Goal: Check status: Check status

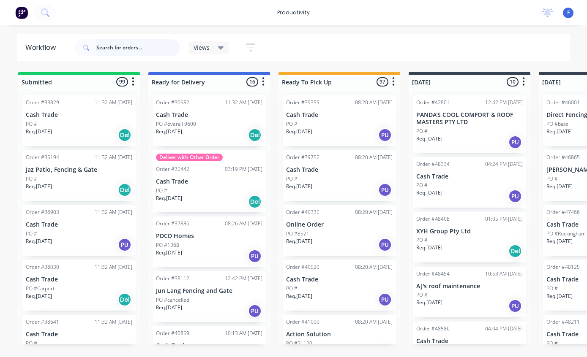
click at [132, 48] on input "text" at bounding box center [138, 47] width 84 height 17
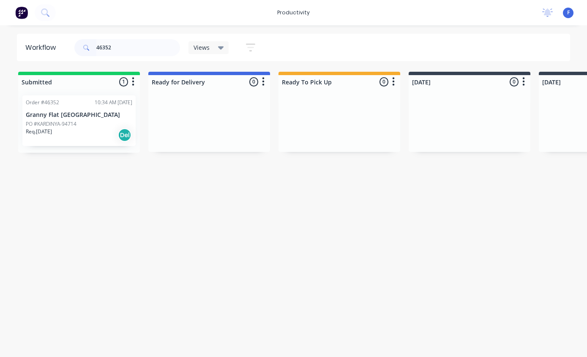
click at [87, 124] on div "PO #KARDINYA-94714" at bounding box center [79, 124] width 106 height 8
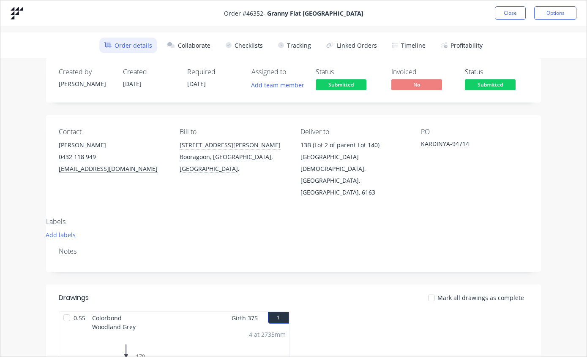
click at [294, 44] on button "Tracking" at bounding box center [294, 46] width 43 height 16
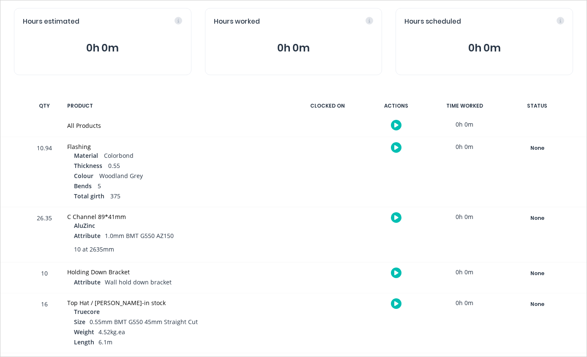
scroll to position [111, 0]
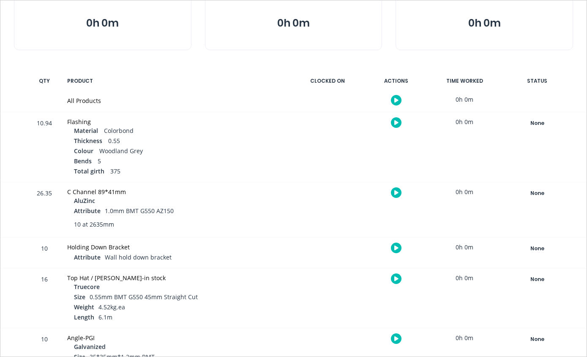
click at [540, 128] on button "None" at bounding box center [537, 123] width 62 height 12
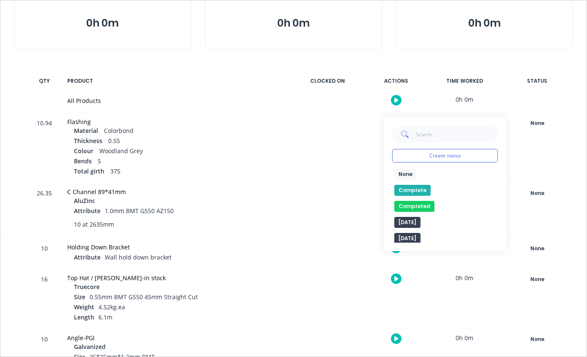
click at [417, 193] on button "Complete" at bounding box center [412, 190] width 36 height 11
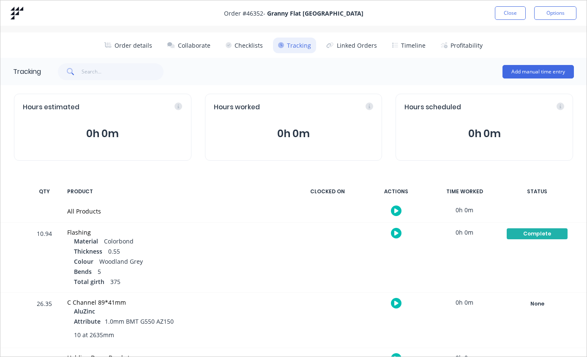
scroll to position [0, 0]
click at [509, 14] on button "Close" at bounding box center [510, 13] width 31 height 14
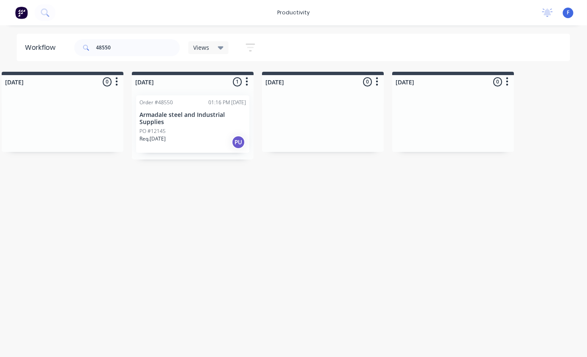
click at [199, 125] on div "Order #48550 01:16 PM [DATE] Armadale steel and Industrial Supplies PO #12145 R…" at bounding box center [192, 123] width 113 height 57
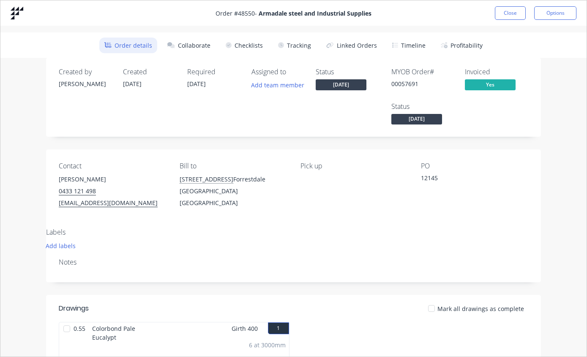
click at [300, 42] on button "Tracking" at bounding box center [294, 46] width 43 height 16
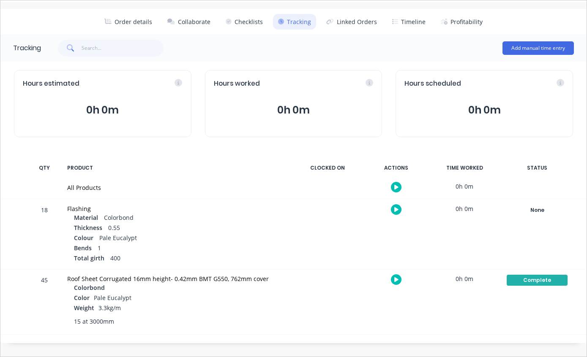
scroll to position [24, 0]
click at [548, 210] on div "None" at bounding box center [537, 210] width 61 height 11
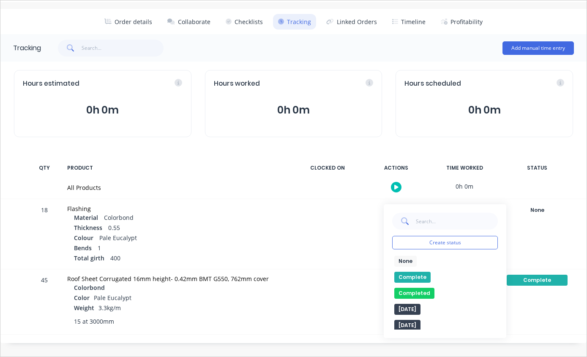
click at [415, 273] on button "Complete" at bounding box center [412, 277] width 36 height 11
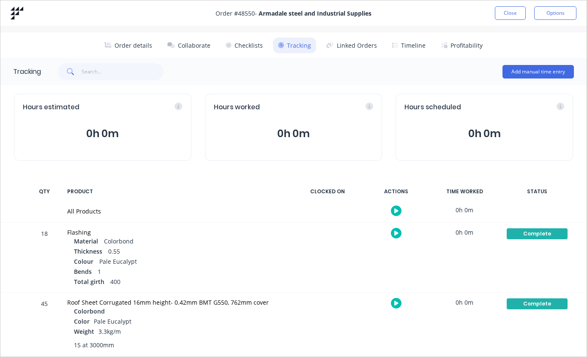
scroll to position [0, 0]
click at [506, 16] on button "Close" at bounding box center [510, 13] width 31 height 14
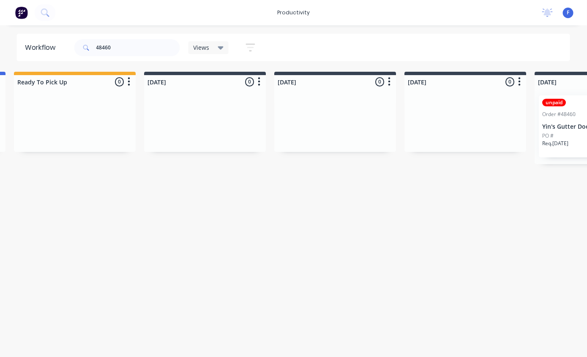
scroll to position [0, 700]
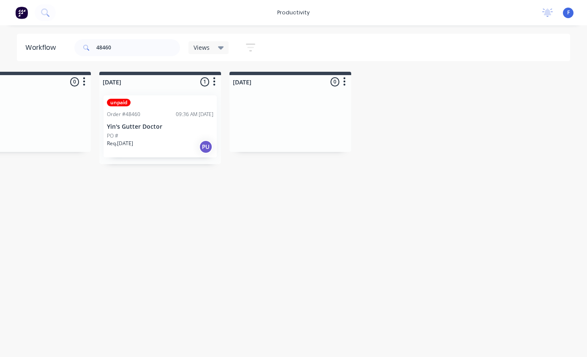
click at [161, 124] on p "Yin's Gutter Doctor" at bounding box center [160, 126] width 106 height 7
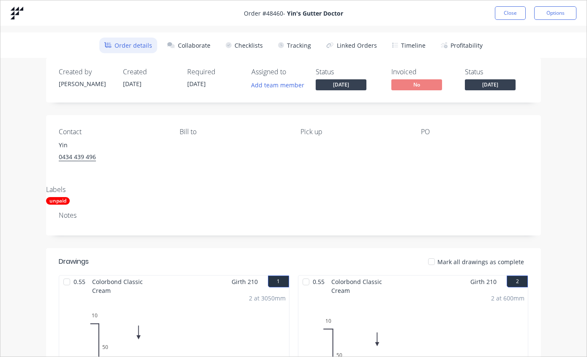
click at [308, 49] on button "Tracking" at bounding box center [294, 46] width 43 height 16
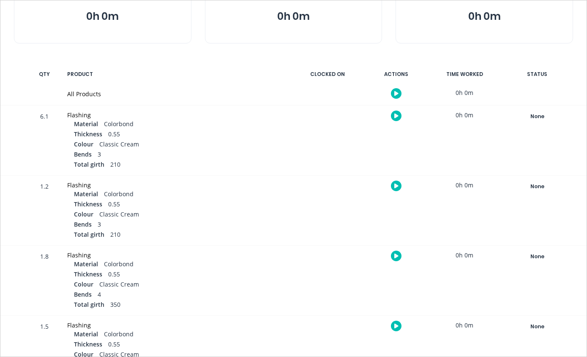
scroll to position [116, 0]
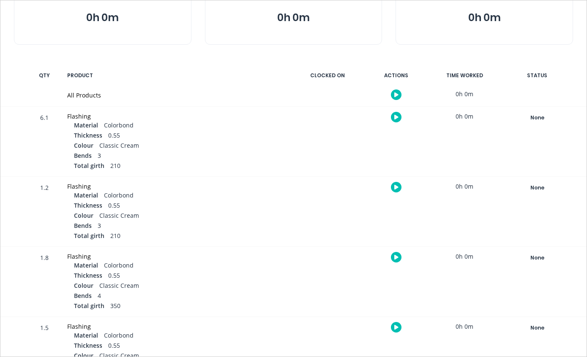
click at [548, 114] on div "None" at bounding box center [537, 117] width 61 height 11
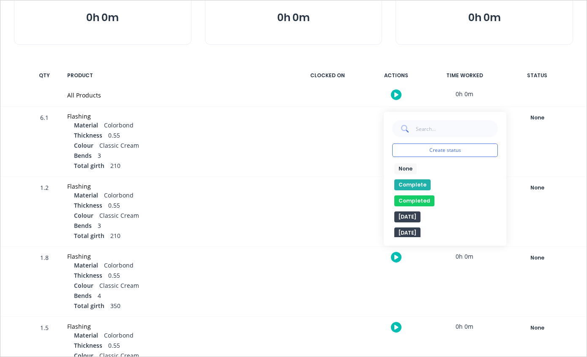
click at [417, 186] on button "Complete" at bounding box center [412, 185] width 36 height 11
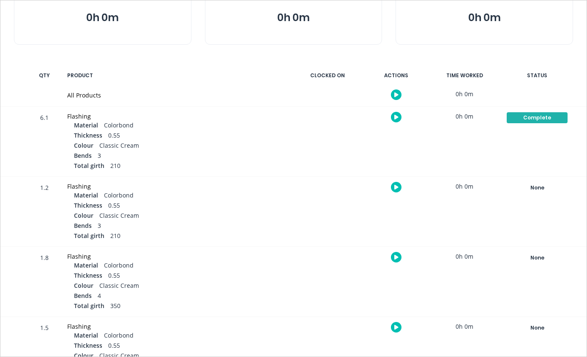
click at [549, 184] on div "None" at bounding box center [537, 188] width 61 height 11
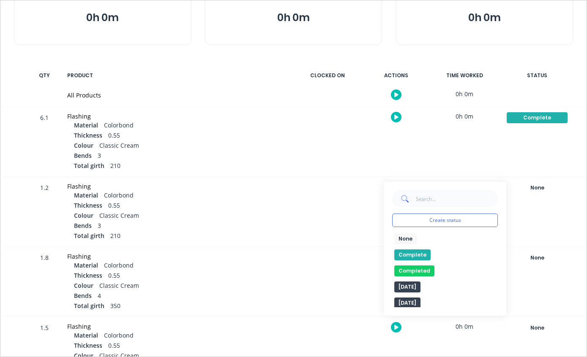
click at [418, 251] on button "Complete" at bounding box center [412, 255] width 36 height 11
click at [545, 253] on div "None" at bounding box center [537, 258] width 61 height 11
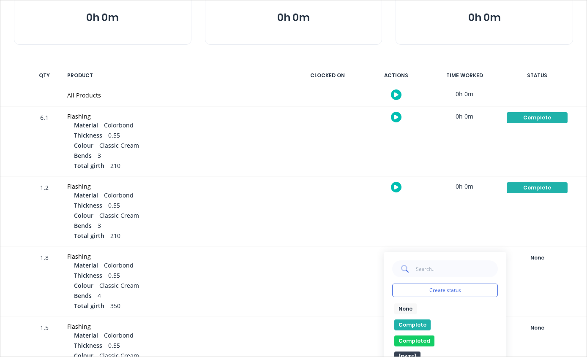
click at [415, 320] on button "Complete" at bounding box center [412, 325] width 36 height 11
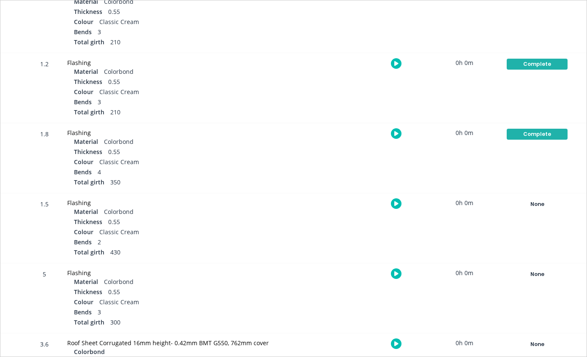
scroll to position [293, 0]
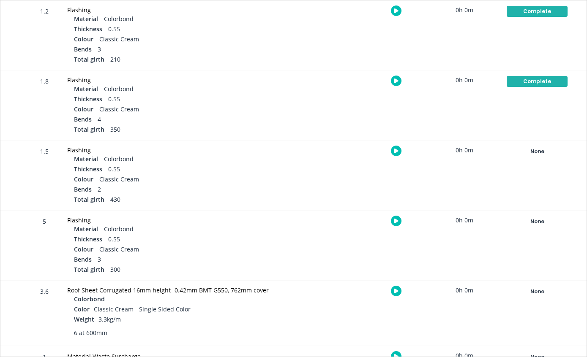
click at [540, 150] on div "None" at bounding box center [537, 151] width 61 height 11
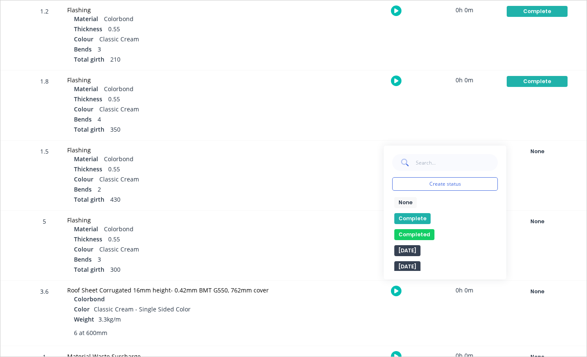
click at [422, 218] on button "Complete" at bounding box center [412, 218] width 36 height 11
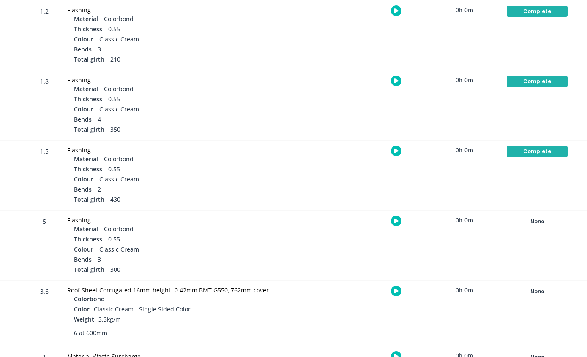
click at [529, 222] on div "None" at bounding box center [537, 221] width 61 height 11
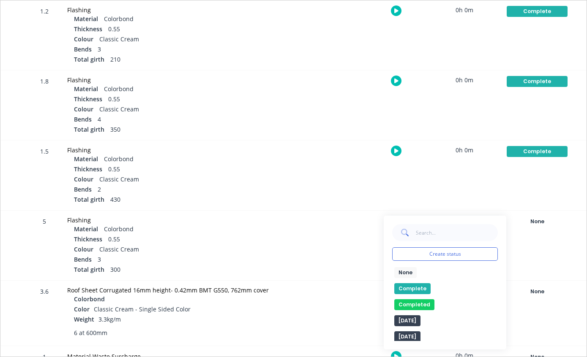
click at [412, 292] on button "Complete" at bounding box center [412, 288] width 36 height 11
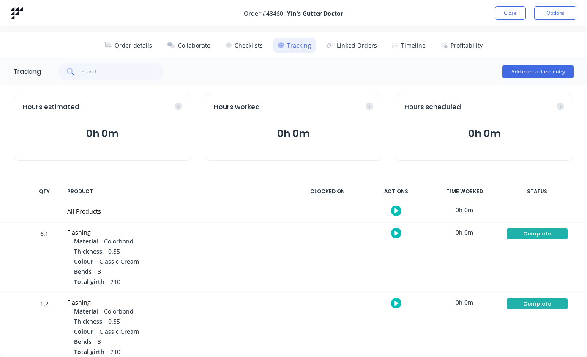
scroll to position [0, 0]
click at [515, 8] on button "Close" at bounding box center [510, 13] width 31 height 14
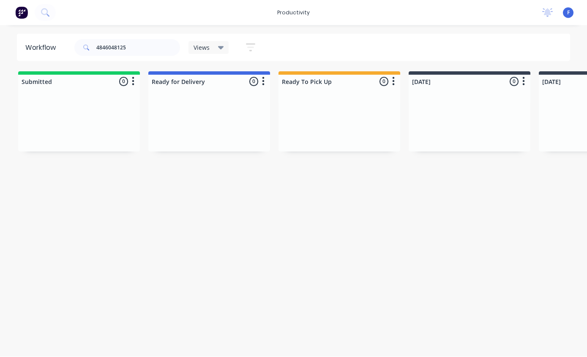
scroll to position [15, 0]
click at [144, 47] on input "4846048125" at bounding box center [138, 47] width 84 height 17
type input "4"
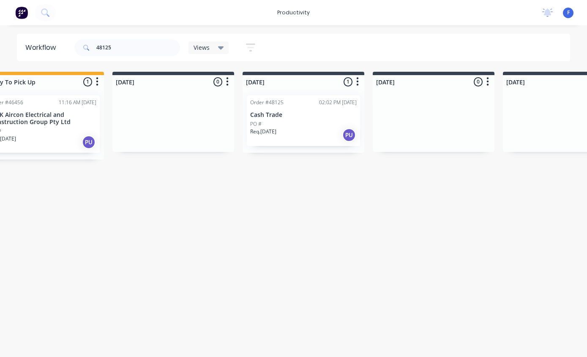
scroll to position [0, 296]
click at [299, 124] on div "PO #" at bounding box center [304, 124] width 106 height 8
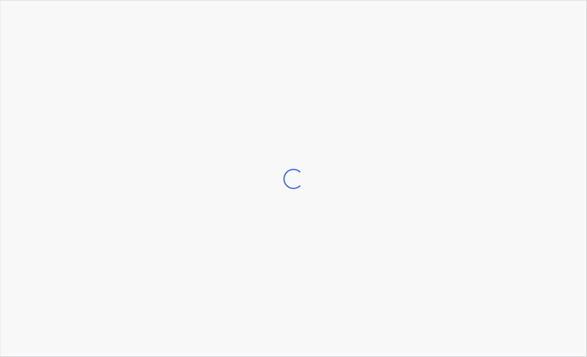
scroll to position [0, 296]
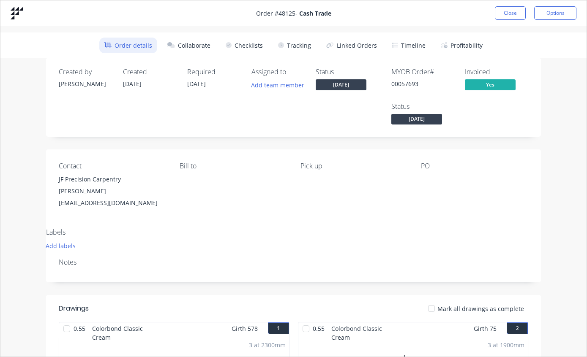
click at [304, 52] on button "Tracking" at bounding box center [294, 46] width 43 height 16
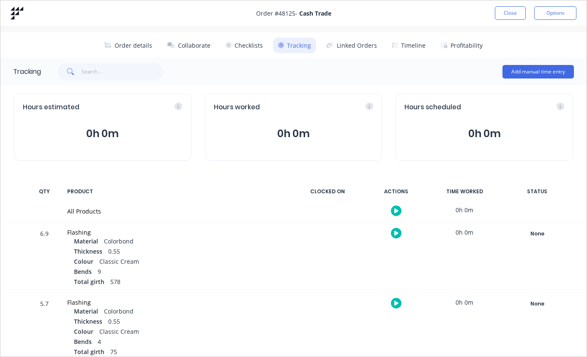
scroll to position [0, 0]
click at [508, 12] on button "Close" at bounding box center [510, 13] width 31 height 14
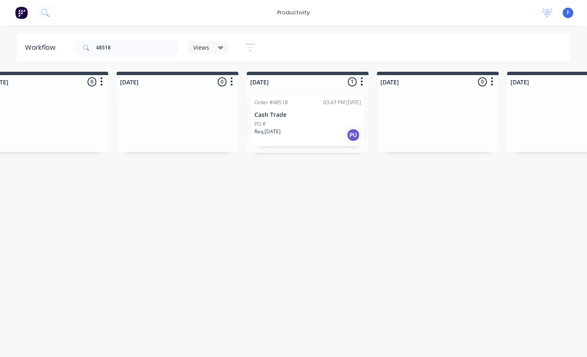
click at [299, 117] on p "Cash Trade" at bounding box center [308, 115] width 106 height 7
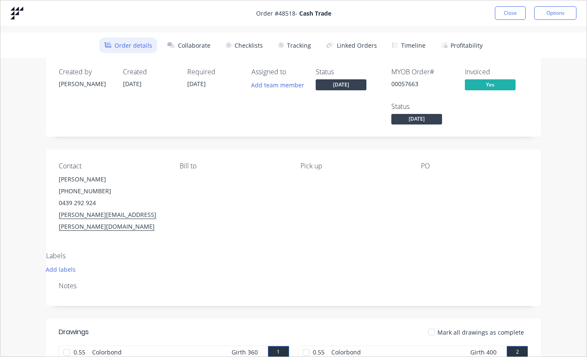
click at [292, 40] on button "Tracking" at bounding box center [294, 46] width 43 height 16
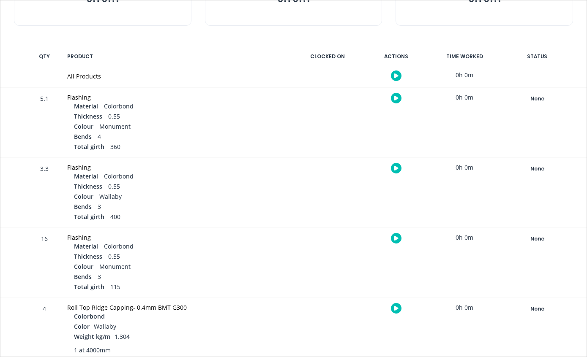
scroll to position [136, 0]
click at [549, 99] on div "None" at bounding box center [537, 98] width 61 height 11
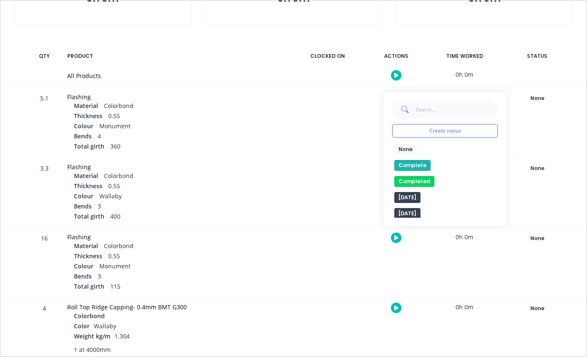
click at [420, 165] on button "Complete" at bounding box center [412, 165] width 36 height 11
click at [545, 170] on div "None" at bounding box center [537, 168] width 61 height 11
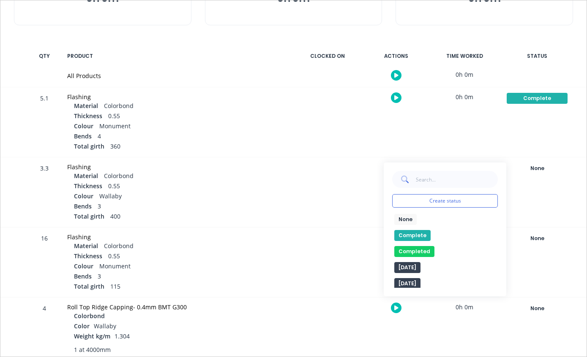
click at [418, 234] on button "Complete" at bounding box center [412, 235] width 36 height 11
click at [549, 243] on button "None" at bounding box center [537, 239] width 62 height 12
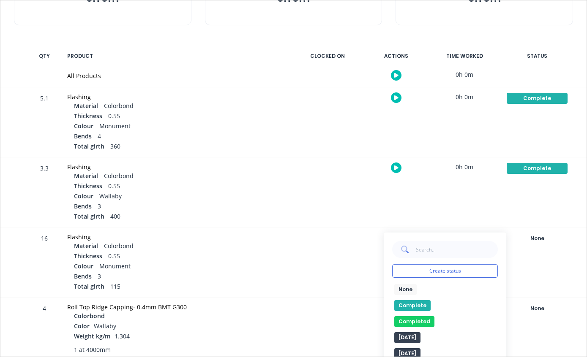
click at [419, 304] on button "Complete" at bounding box center [412, 305] width 36 height 11
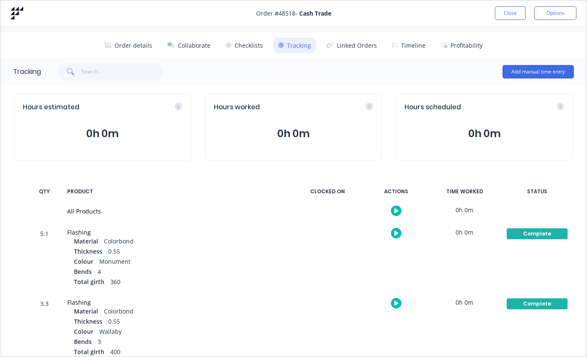
scroll to position [0, 0]
click at [511, 10] on button "Close" at bounding box center [510, 13] width 31 height 14
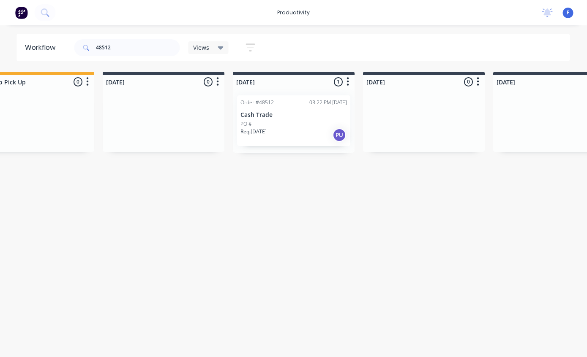
click at [304, 120] on div "PO #" at bounding box center [294, 124] width 106 height 8
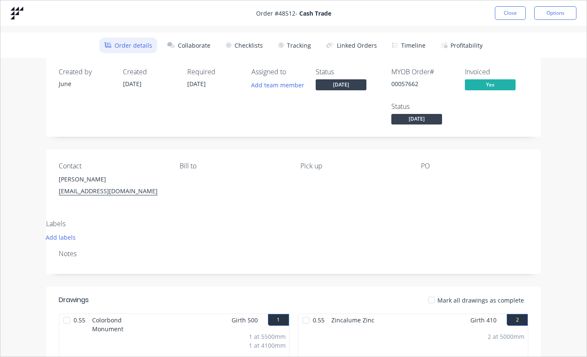
click at [299, 43] on button "Tracking" at bounding box center [294, 46] width 43 height 16
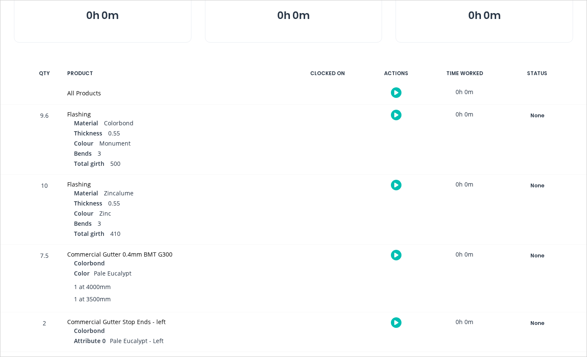
scroll to position [119, 0]
click at [539, 111] on div "None" at bounding box center [537, 115] width 61 height 11
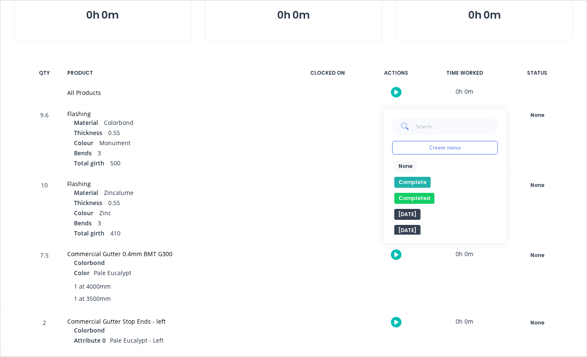
click at [417, 180] on button "Complete" at bounding box center [412, 182] width 36 height 11
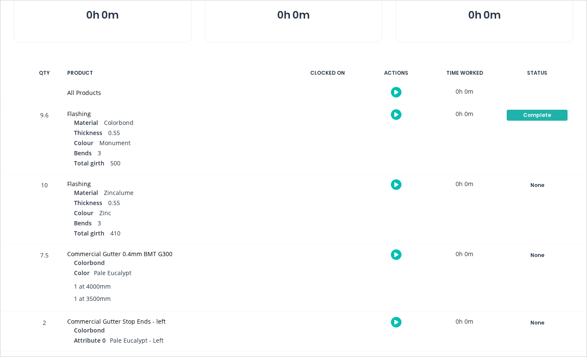
click at [523, 186] on div "None" at bounding box center [537, 185] width 61 height 11
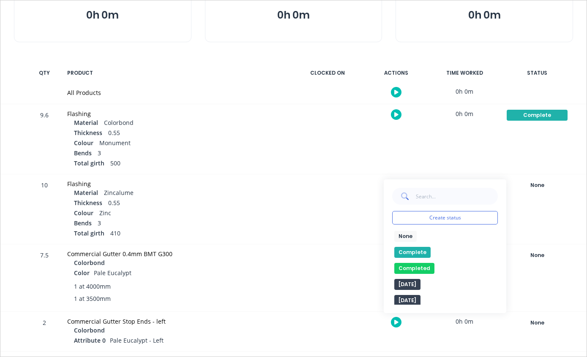
click at [421, 253] on button "Complete" at bounding box center [412, 252] width 36 height 11
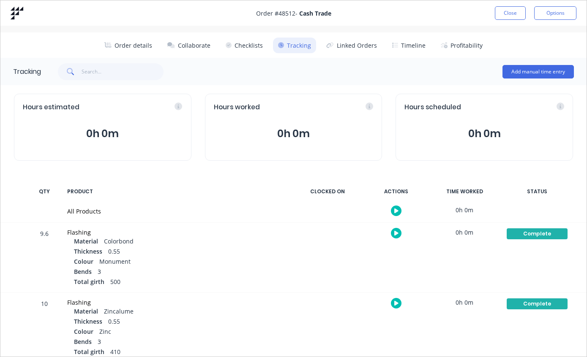
scroll to position [0, 0]
click at [508, 9] on button "Close" at bounding box center [510, 13] width 31 height 14
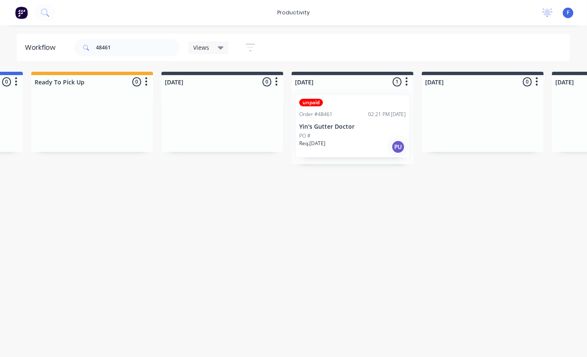
scroll to position [0, 269]
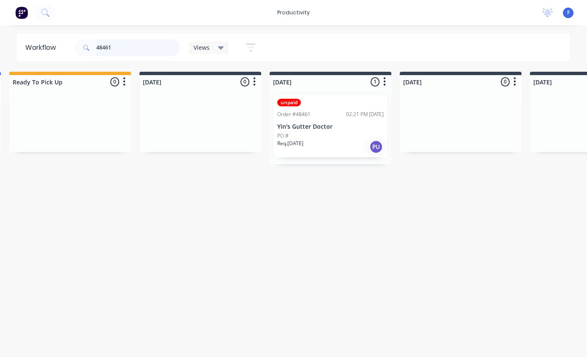
type input "48461"
click at [332, 125] on p "Yin's Gutter Doctor" at bounding box center [330, 126] width 106 height 7
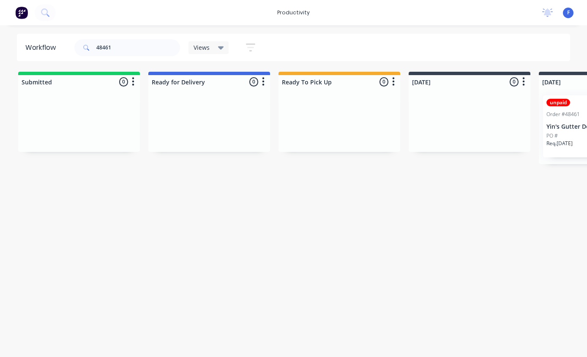
scroll to position [16, 122]
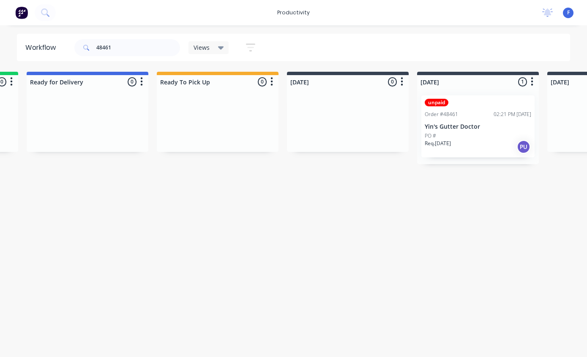
click at [476, 123] on p "Yin's Gutter Doctor" at bounding box center [478, 126] width 106 height 7
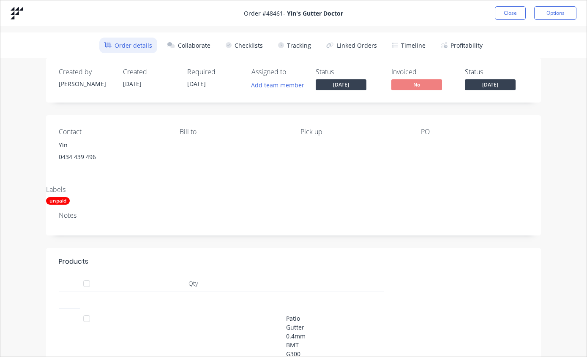
click at [305, 44] on button "Tracking" at bounding box center [294, 46] width 43 height 16
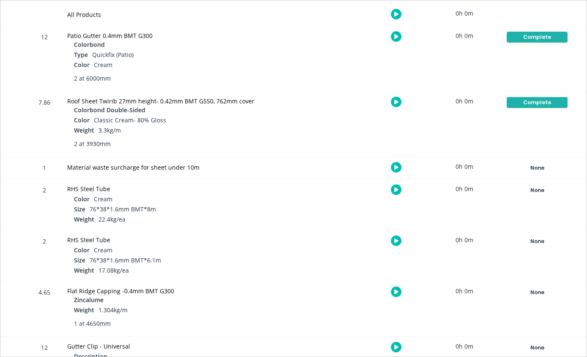
scroll to position [196, 0]
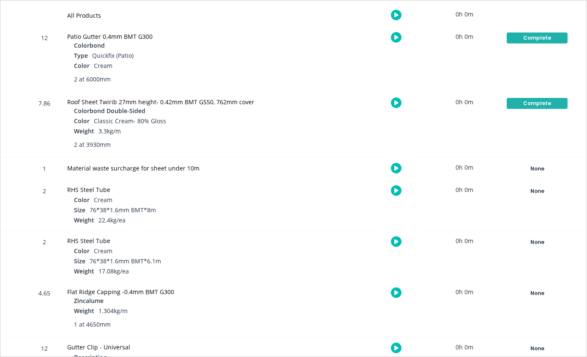
click at [543, 295] on div "None" at bounding box center [537, 293] width 61 height 11
click at [420, 349] on button "Complete" at bounding box center [412, 352] width 36 height 11
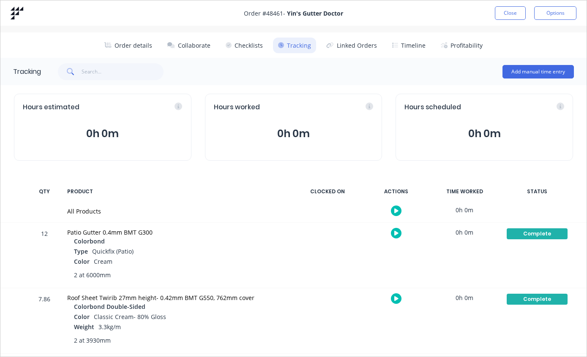
scroll to position [0, 0]
click at [510, 16] on button "Close" at bounding box center [510, 13] width 31 height 14
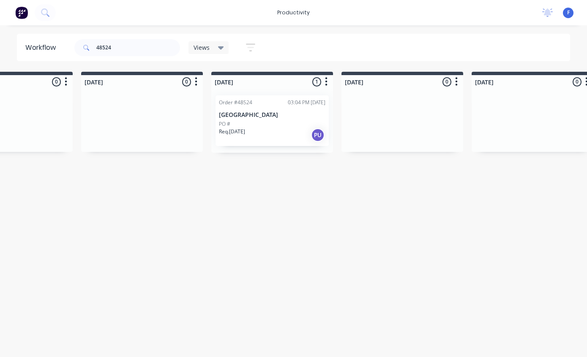
scroll to position [16, 455]
click at [275, 128] on div "Req. 03/09/25 PU" at bounding box center [274, 135] width 106 height 14
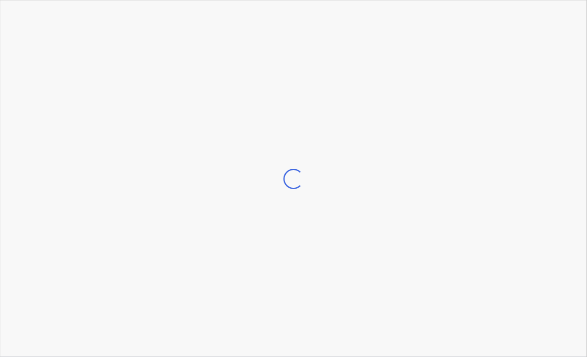
scroll to position [16, 455]
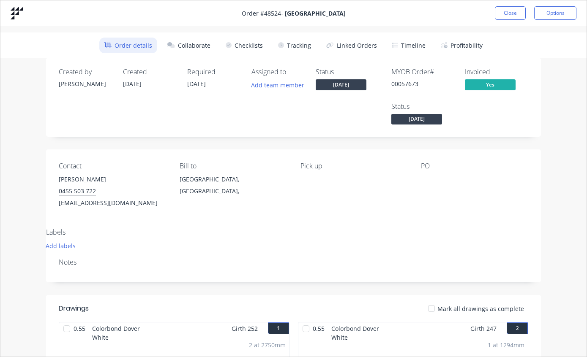
click at [299, 45] on button "Tracking" at bounding box center [294, 46] width 43 height 16
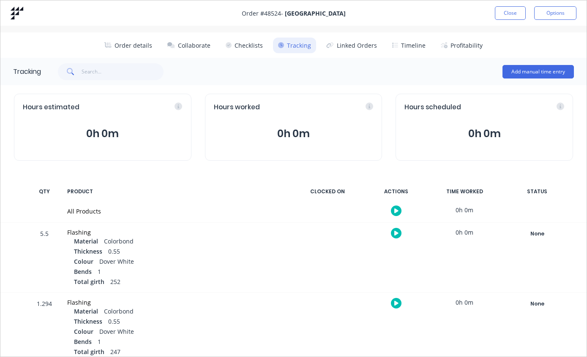
scroll to position [0, 0]
click at [501, 19] on button "Close" at bounding box center [510, 13] width 31 height 14
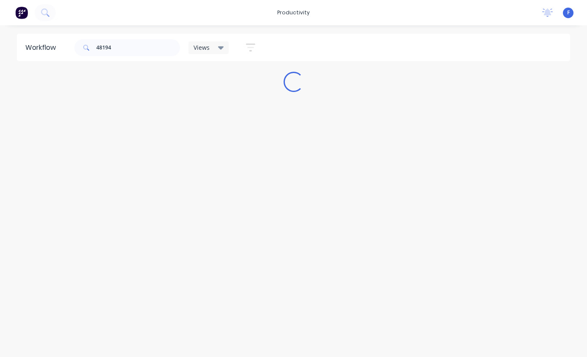
scroll to position [16, 0]
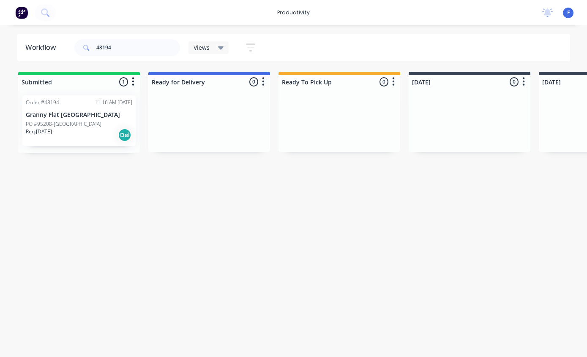
click at [66, 95] on div "Order #48194 11:16 AM 01/09/25 Granny Flat WA PO #95208-High Wycombe Req. 10/09…" at bounding box center [78, 120] width 113 height 51
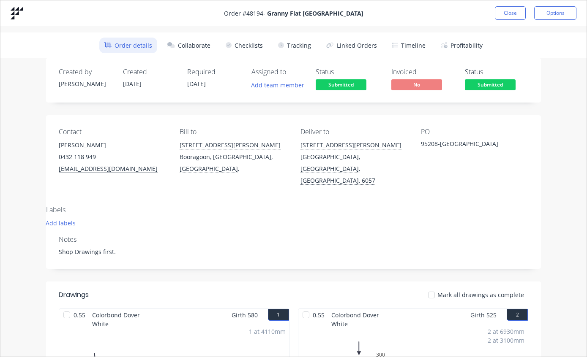
click at [300, 34] on div "Order details Collaborate Checklists Tracking Linked Orders Timeline Profitabil…" at bounding box center [293, 45] width 586 height 25
click at [304, 45] on button "Tracking" at bounding box center [294, 46] width 43 height 16
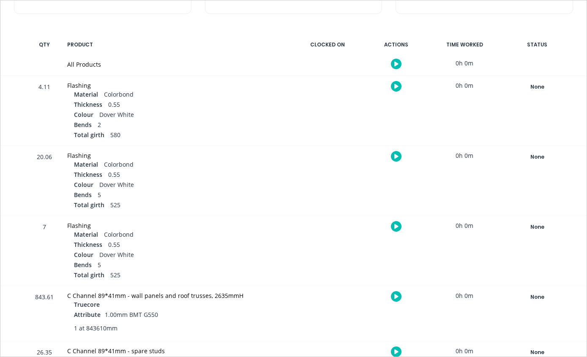
scroll to position [140, 0]
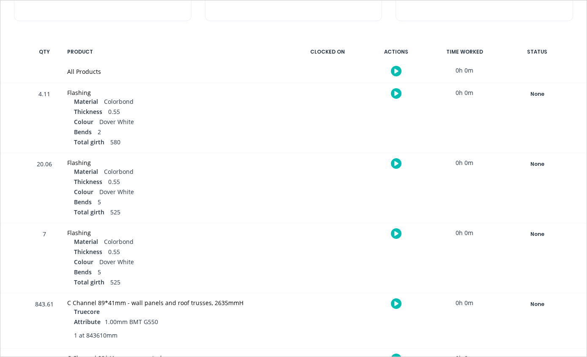
click at [542, 92] on div "None" at bounding box center [537, 94] width 61 height 11
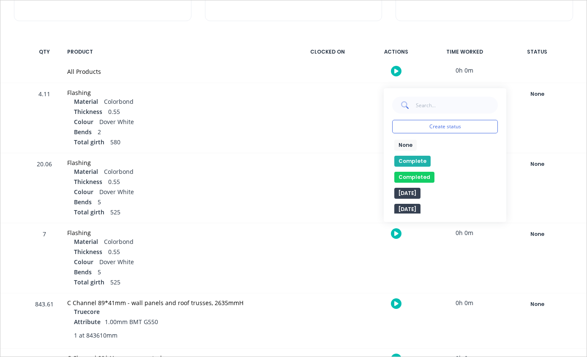
click at [426, 163] on button "Complete" at bounding box center [412, 161] width 36 height 11
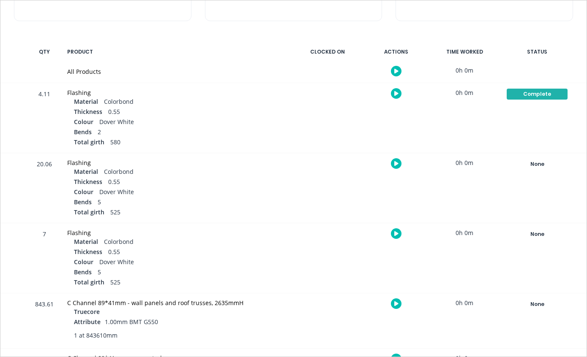
click at [548, 162] on div "None" at bounding box center [537, 164] width 61 height 11
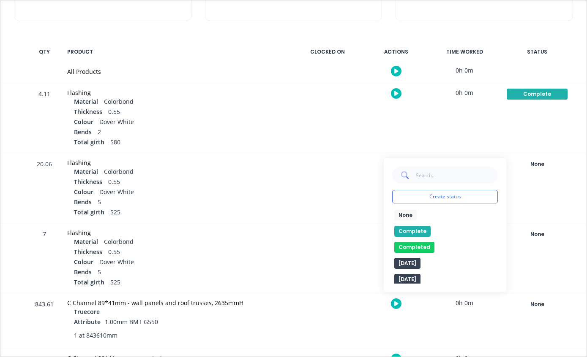
click at [418, 235] on button "Complete" at bounding box center [412, 231] width 36 height 11
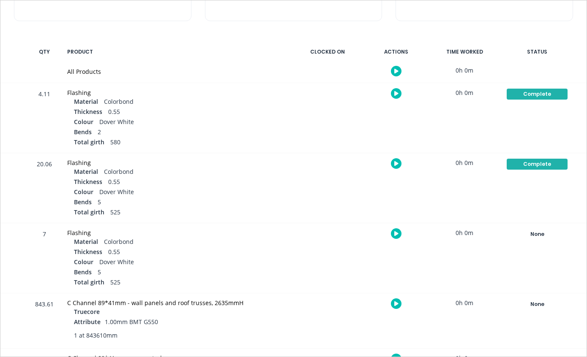
click at [545, 229] on div "None" at bounding box center [537, 234] width 61 height 11
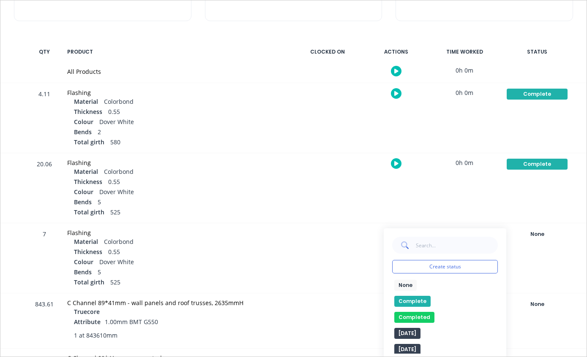
click at [420, 302] on button "Complete" at bounding box center [412, 301] width 36 height 11
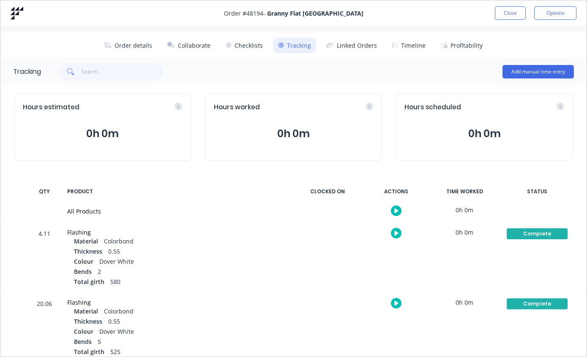
scroll to position [0, 0]
click at [512, 8] on button "Close" at bounding box center [510, 13] width 31 height 14
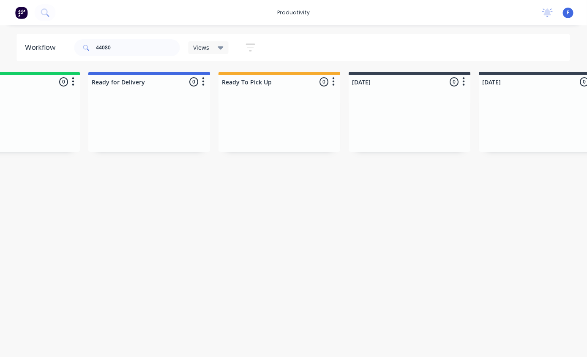
scroll to position [16, 0]
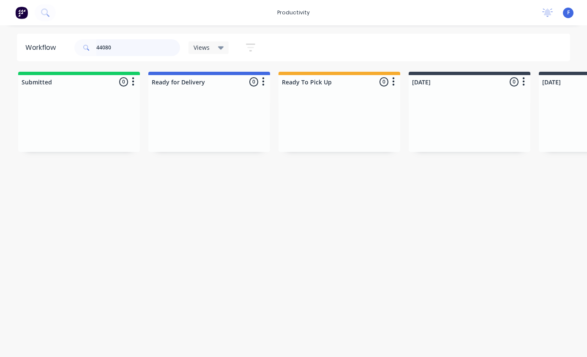
click at [125, 44] on input "44080" at bounding box center [138, 47] width 84 height 17
click at [128, 54] on input "44080" at bounding box center [138, 47] width 84 height 17
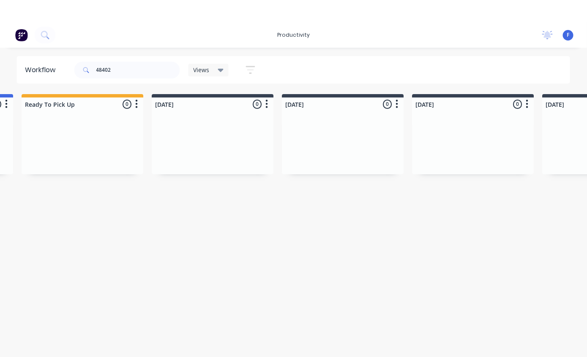
scroll to position [0, 700]
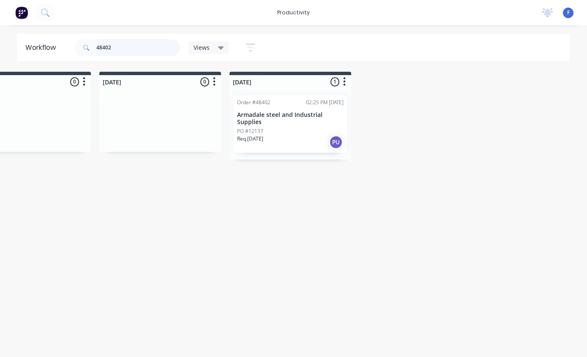
type input "48402"
click at [298, 122] on p "Armadale steel and Industrial Supplies" at bounding box center [290, 119] width 106 height 14
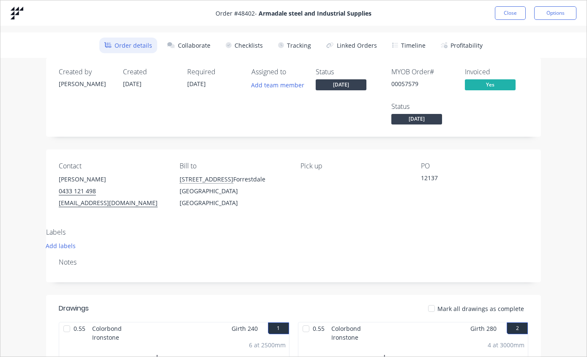
click at [309, 39] on button "Tracking" at bounding box center [294, 46] width 43 height 16
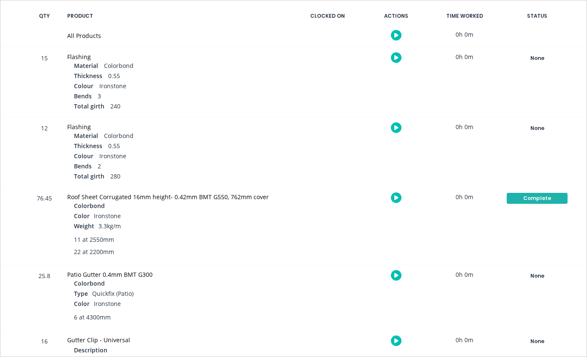
scroll to position [174, 0]
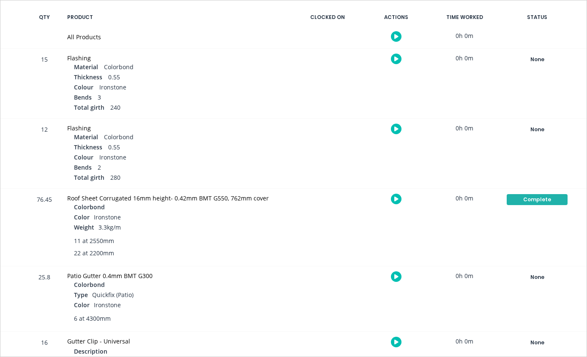
click at [536, 51] on div "None Create status None edit Complete Completed edit Friday Monday Ready for De…" at bounding box center [537, 84] width 72 height 70
click at [535, 60] on div "None" at bounding box center [537, 59] width 61 height 11
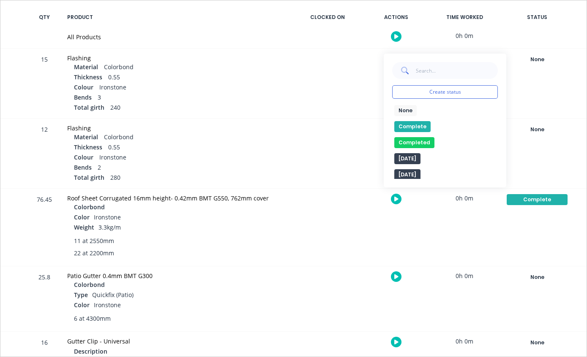
click at [418, 125] on button "Complete" at bounding box center [412, 126] width 36 height 11
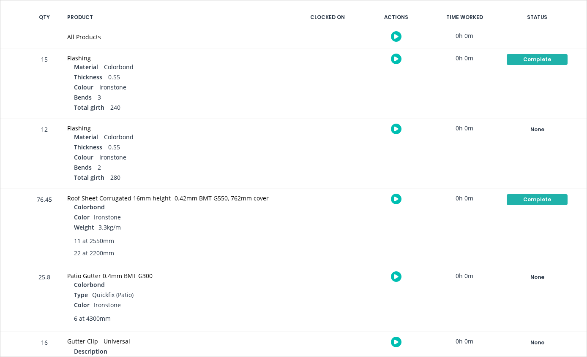
click at [545, 129] on div "None" at bounding box center [537, 129] width 61 height 11
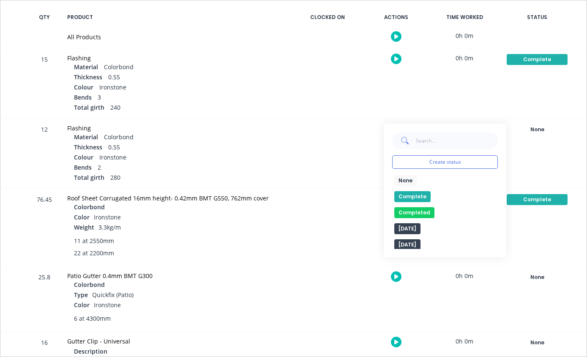
click at [412, 194] on button "Complete" at bounding box center [412, 196] width 36 height 11
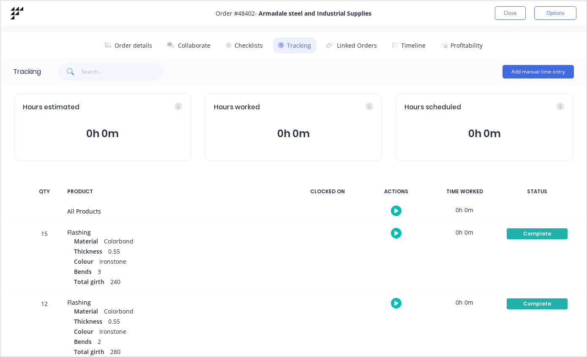
scroll to position [0, 0]
click at [512, 13] on button "Close" at bounding box center [510, 13] width 31 height 14
